Goal: Task Accomplishment & Management: Use online tool/utility

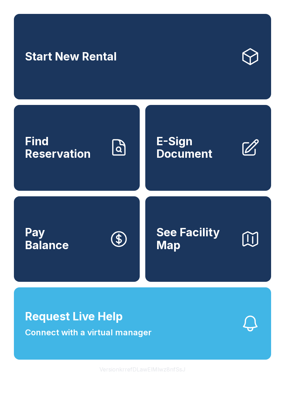
click at [242, 169] on link "E-Sign Document" at bounding box center [208, 147] width 126 height 85
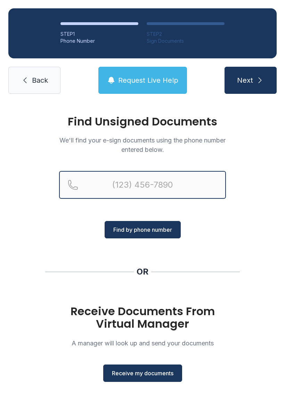
click at [168, 183] on input "Reservation phone number" at bounding box center [142, 185] width 167 height 28
type input "("
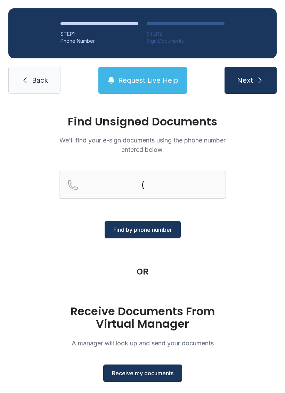
click at [270, 223] on div "Find Unsigned Documents We'll find your e-sign documents using the phone number…" at bounding box center [142, 255] width 285 height 307
click at [159, 373] on span "Receive my documents" at bounding box center [142, 373] width 61 height 8
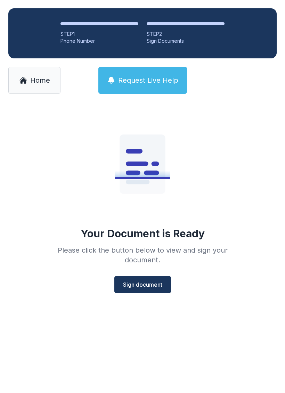
click at [146, 281] on span "Sign document" at bounding box center [142, 284] width 39 height 8
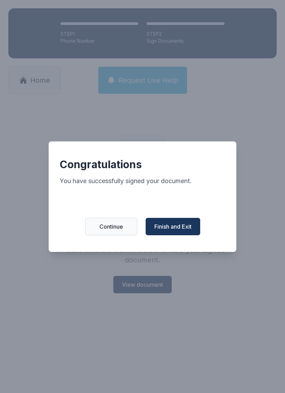
click at [190, 230] on span "Finish and Exit" at bounding box center [172, 226] width 37 height 8
